Goal: Information Seeking & Learning: Find specific fact

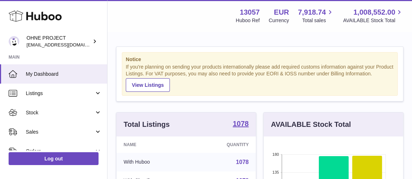
scroll to position [112, 139]
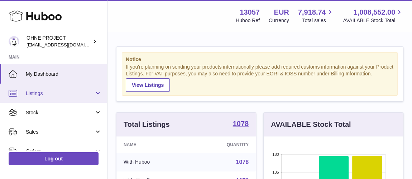
click at [57, 98] on link "Listings" at bounding box center [53, 93] width 107 height 19
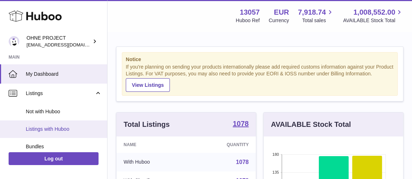
click at [60, 127] on span "Listings with Huboo" at bounding box center [64, 129] width 76 height 7
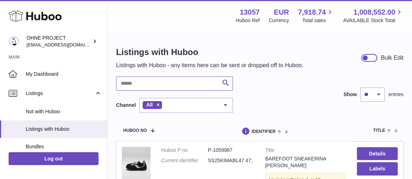
click at [161, 83] on input "text" at bounding box center [174, 84] width 117 height 14
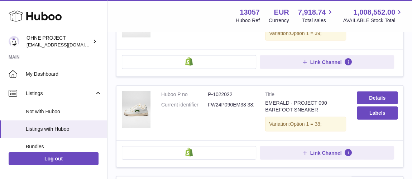
scroll to position [813, 0]
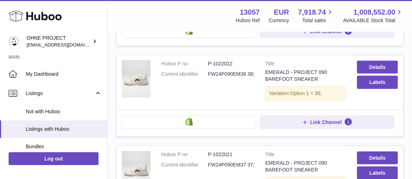
click at [231, 55] on td "Huboo P no P-1022022 Current identifier FW24P090EM38 38;" at bounding box center [208, 82] width 104 height 55
click at [228, 60] on dd "P-1022022" at bounding box center [231, 63] width 47 height 7
copy dd "1022022"
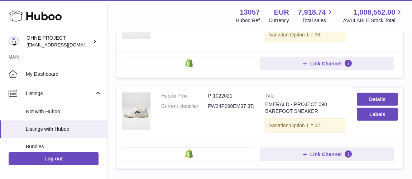
scroll to position [870, 0]
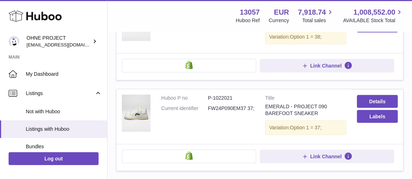
click at [220, 95] on dd "P-1022021" at bounding box center [231, 98] width 47 height 7
copy dd "1022021"
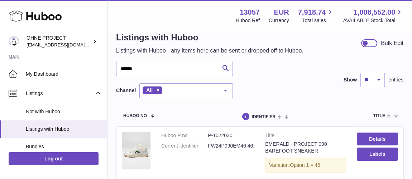
scroll to position [0, 0]
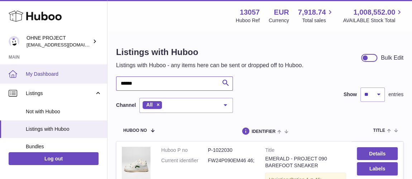
drag, startPoint x: 150, startPoint y: 84, endPoint x: 25, endPoint y: 78, distance: 125.8
drag, startPoint x: 149, startPoint y: 80, endPoint x: 99, endPoint y: 75, distance: 50.0
paste input "*******"
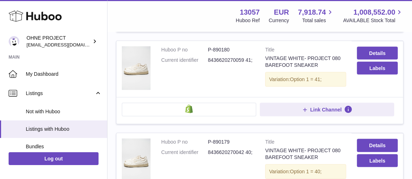
scroll to position [683, 0]
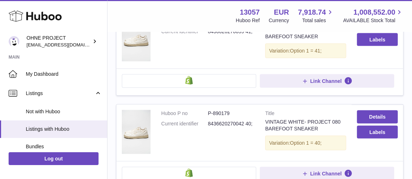
click at [225, 110] on dd "P-890179" at bounding box center [231, 113] width 47 height 7
copy dd "890179"
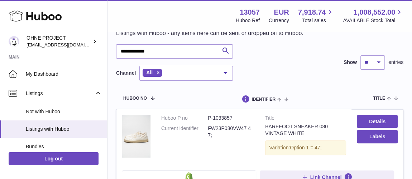
scroll to position [0, 0]
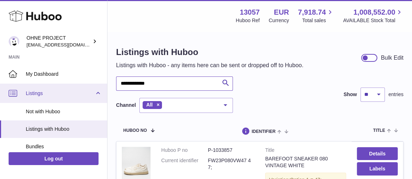
drag, startPoint x: 166, startPoint y: 83, endPoint x: 50, endPoint y: 83, distance: 115.6
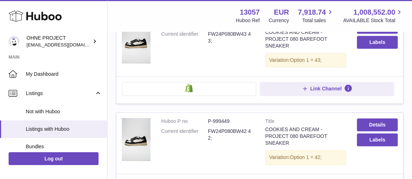
scroll to position [520, 0]
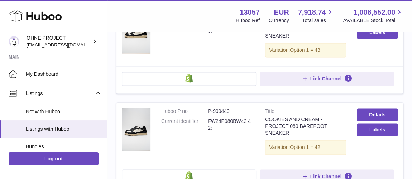
click at [221, 108] on dd "P-999449" at bounding box center [231, 111] width 47 height 7
copy dd "999449"
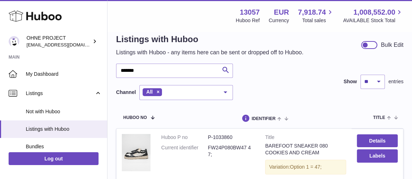
scroll to position [0, 0]
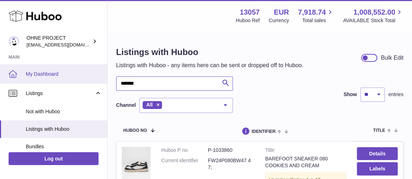
drag, startPoint x: 147, startPoint y: 80, endPoint x: 69, endPoint y: 80, distance: 78.4
paste input "********"
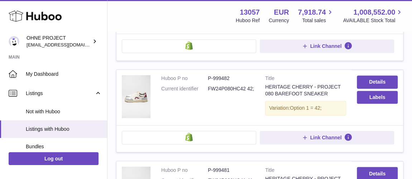
scroll to position [553, 0]
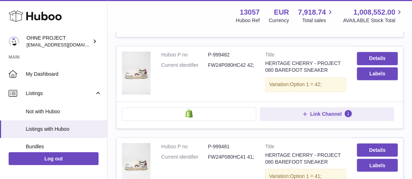
click at [228, 52] on dd "P-999482" at bounding box center [231, 55] width 47 height 7
copy dd "999482"
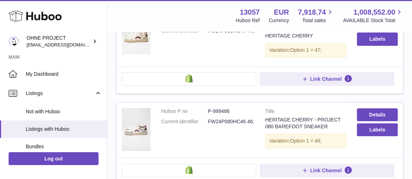
scroll to position [0, 0]
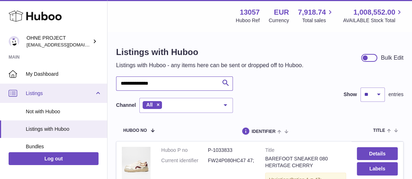
drag, startPoint x: 168, startPoint y: 83, endPoint x: 56, endPoint y: 83, distance: 112.4
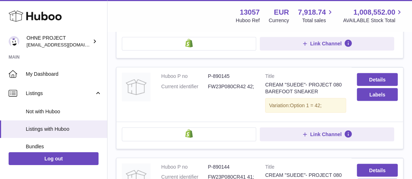
scroll to position [618, 0]
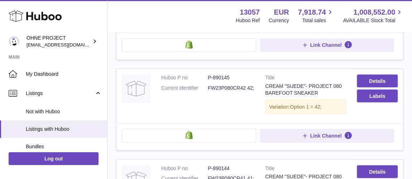
click at [219, 74] on dd "P-890145" at bounding box center [231, 77] width 47 height 7
copy dd "890145"
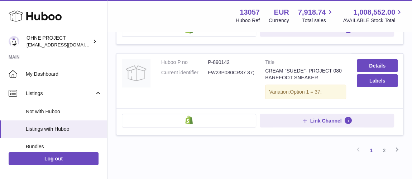
scroll to position [870, 0]
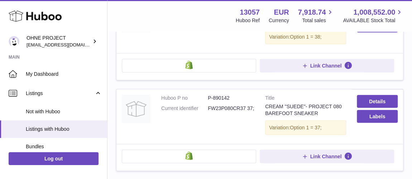
click at [220, 89] on td "Huboo P no P-890142 Current identifier FW23P080CR37 37;" at bounding box center [208, 116] width 104 height 55
copy dd "890142"
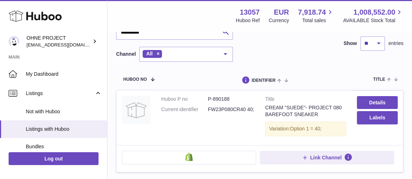
scroll to position [0, 0]
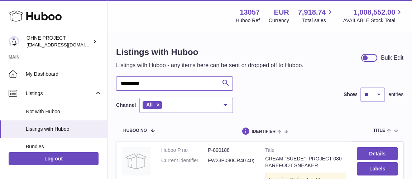
click at [164, 83] on input "**********" at bounding box center [174, 84] width 117 height 14
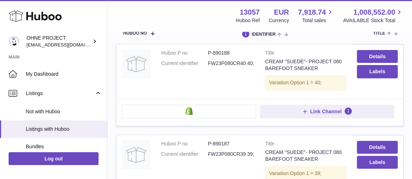
scroll to position [130, 0]
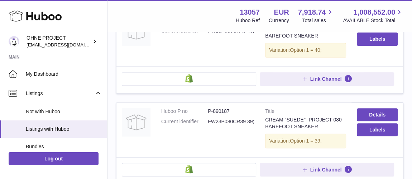
click at [227, 108] on dd "P-890187" at bounding box center [231, 111] width 47 height 7
copy dd "890187"
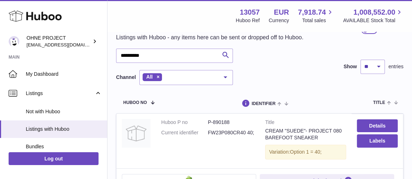
scroll to position [0, 0]
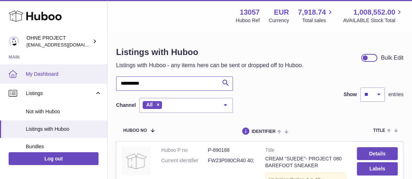
drag, startPoint x: 160, startPoint y: 86, endPoint x: 27, endPoint y: 83, distance: 132.8
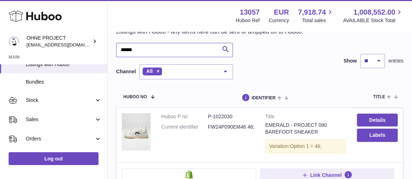
scroll to position [32, 0]
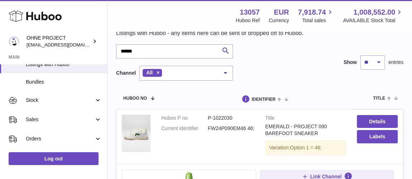
click at [219, 115] on dd "P-1022030" at bounding box center [231, 118] width 47 height 7
copy dd "1022030"
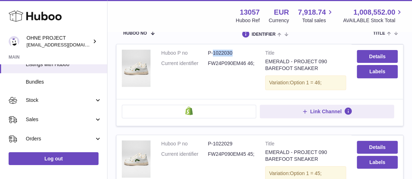
scroll to position [0, 0]
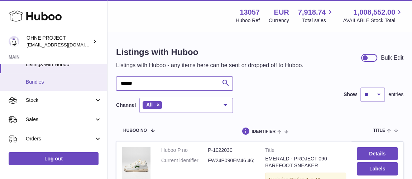
drag, startPoint x: 148, startPoint y: 81, endPoint x: 75, endPoint y: 79, distance: 73.0
type input "*"
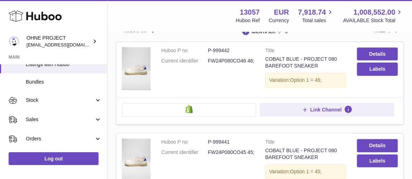
scroll to position [97, 0]
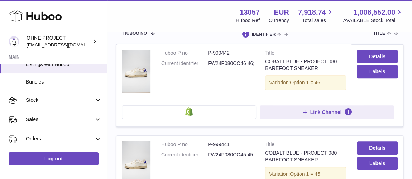
type input "******"
click at [219, 52] on dd "P-999442" at bounding box center [231, 53] width 47 height 7
copy dd "999442"
